Goal: Task Accomplishment & Management: Use online tool/utility

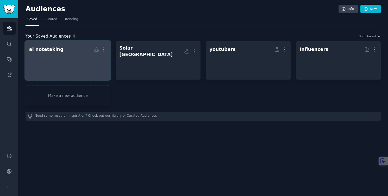
click at [74, 53] on h2 "ai notetaking More" at bounding box center [67, 49] width 77 height 9
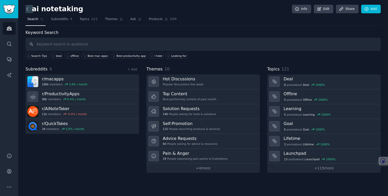
click at [28, 8] on icon at bounding box center [27, 8] width 5 height 5
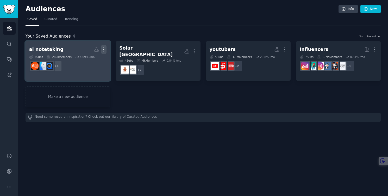
click at [105, 50] on icon "button" at bounding box center [103, 49] width 5 height 5
click at [92, 61] on p "Delete" at bounding box center [90, 60] width 12 height 5
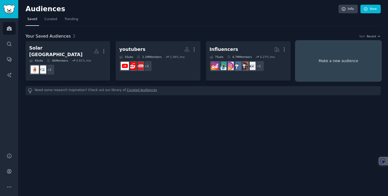
click at [321, 62] on link "Make a new audience" at bounding box center [338, 60] width 85 height 39
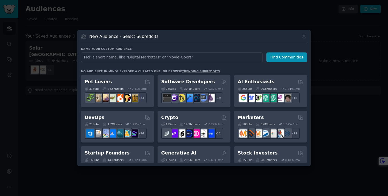
click at [113, 59] on input "text" at bounding box center [172, 57] width 182 height 10
type input "ai meeting assistant"
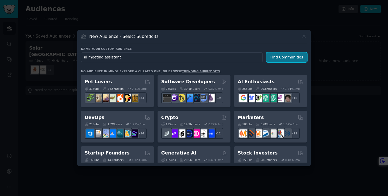
click at [276, 58] on button "Find Communities" at bounding box center [287, 57] width 41 height 10
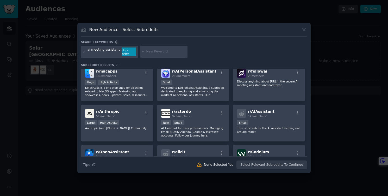
scroll to position [4, 0]
